Goal: Transaction & Acquisition: Purchase product/service

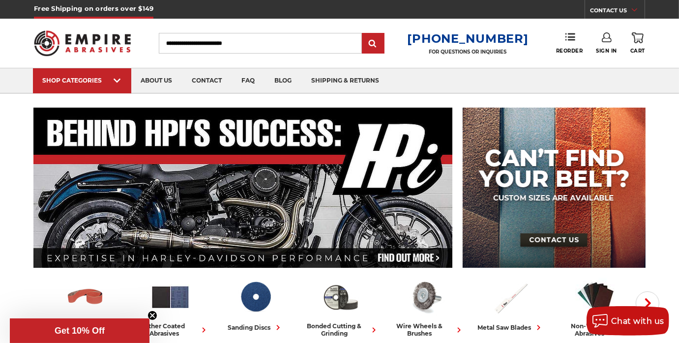
paste input "**********"
type input "**********"
click at [380, 41] on input "submit" at bounding box center [373, 44] width 20 height 20
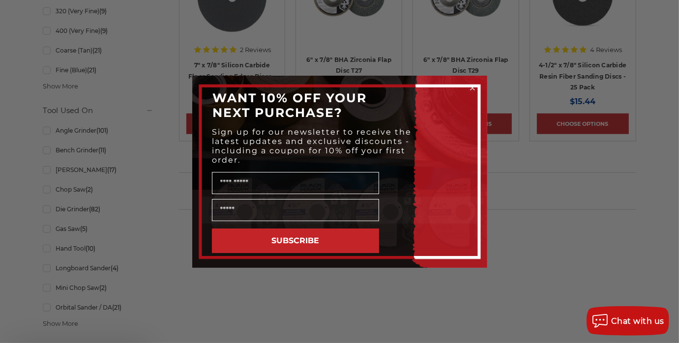
scroll to position [1036, 0]
